Goal: Task Accomplishment & Management: Manage account settings

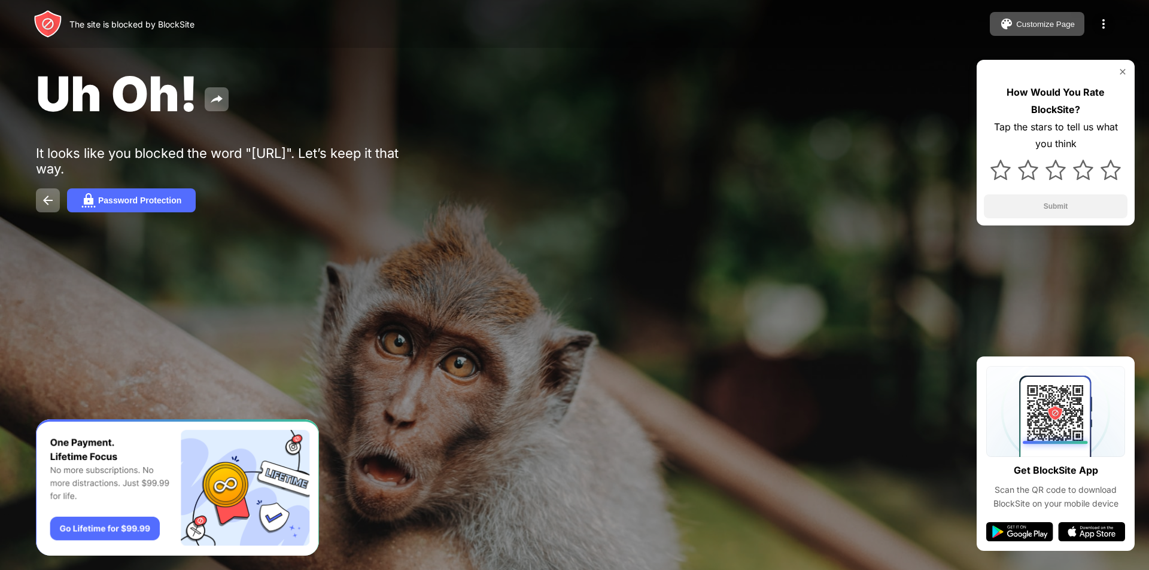
click at [1101, 28] on img at bounding box center [1104, 24] width 14 height 14
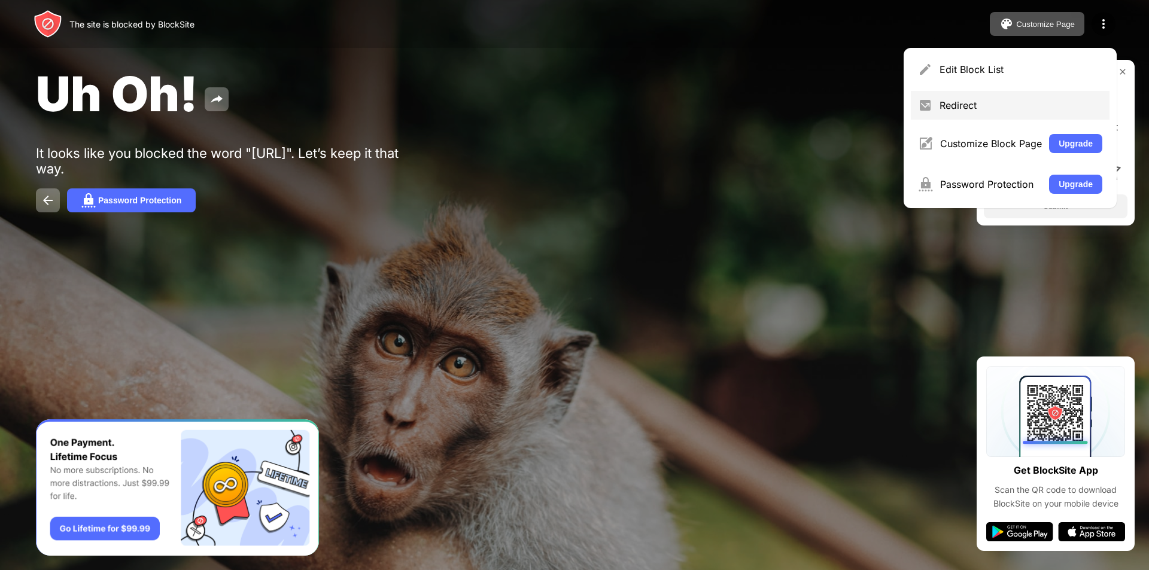
click at [1054, 116] on div "Redirect" at bounding box center [1010, 105] width 199 height 29
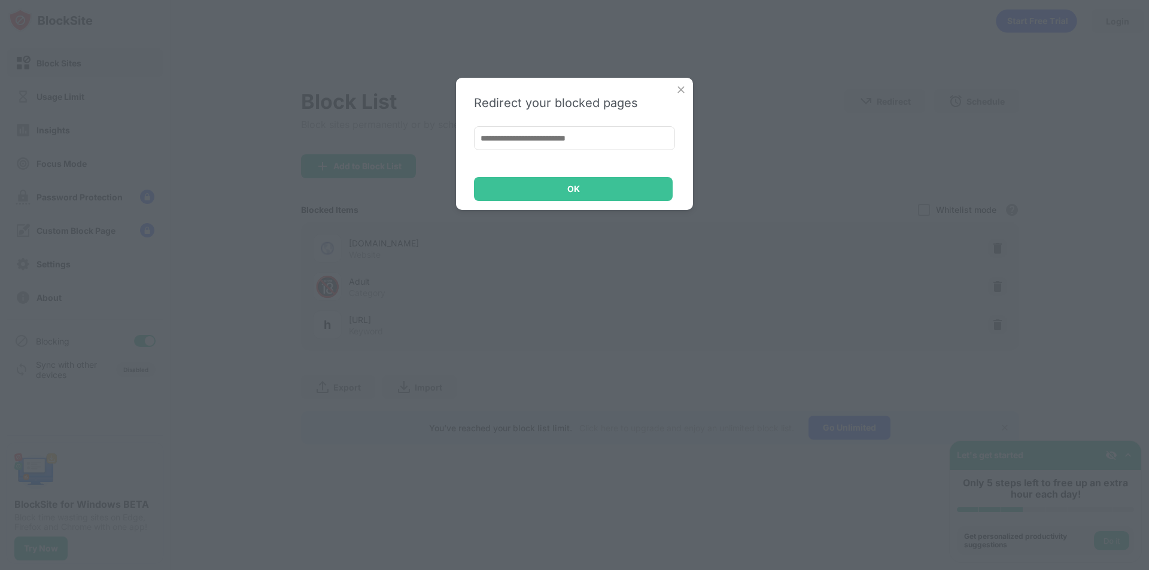
click at [679, 92] on img at bounding box center [681, 90] width 12 height 12
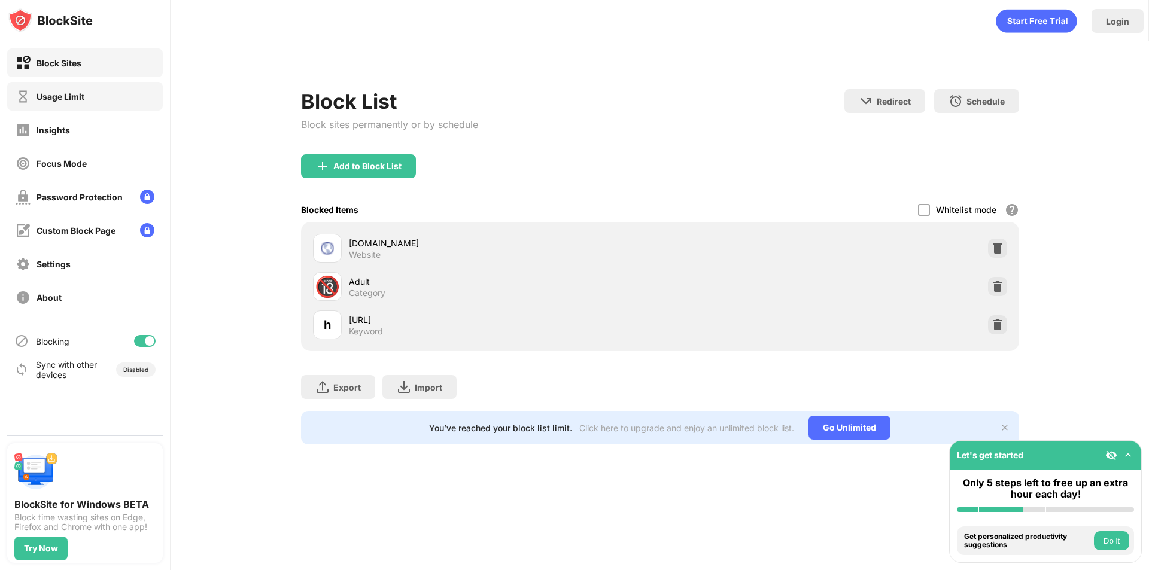
click at [58, 98] on div "Usage Limit" at bounding box center [61, 97] width 48 height 10
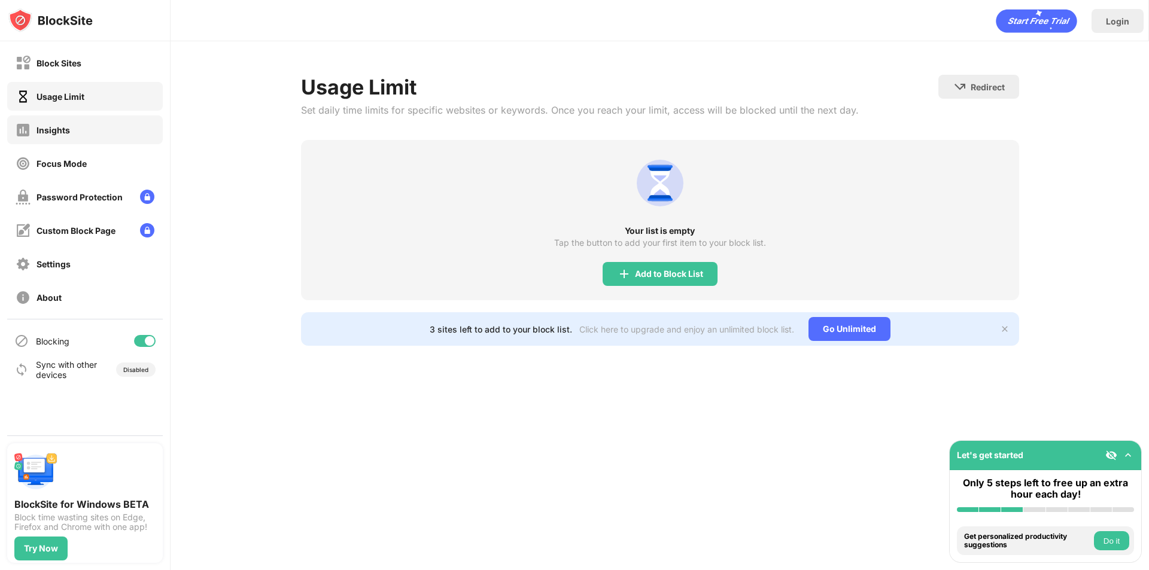
click at [101, 125] on div "Insights" at bounding box center [85, 130] width 156 height 29
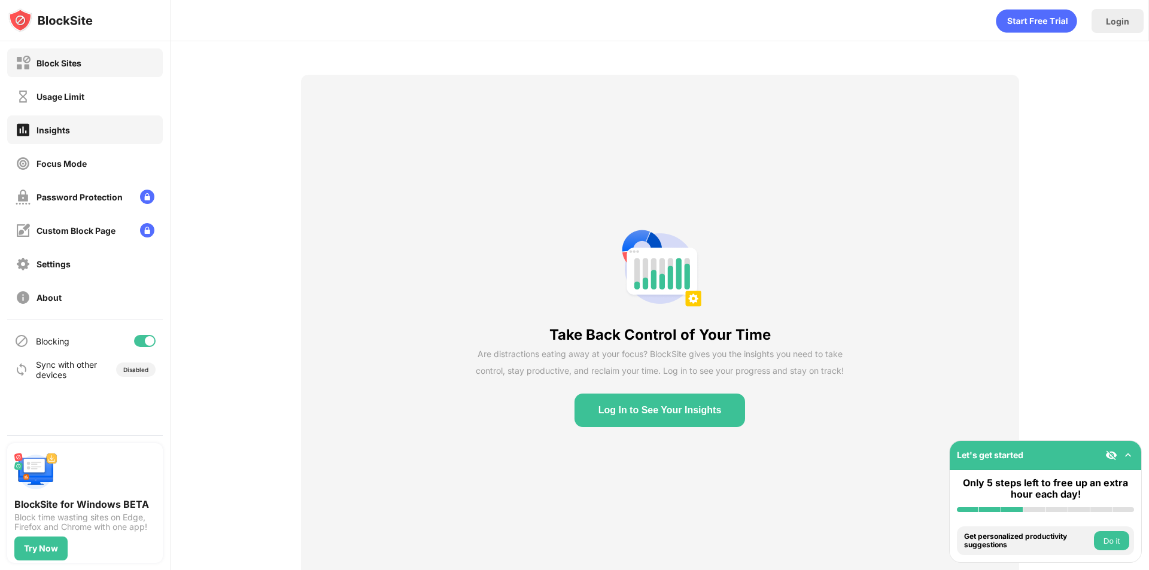
click at [50, 62] on div "Block Sites" at bounding box center [59, 63] width 45 height 10
